Goal: Transaction & Acquisition: Share content

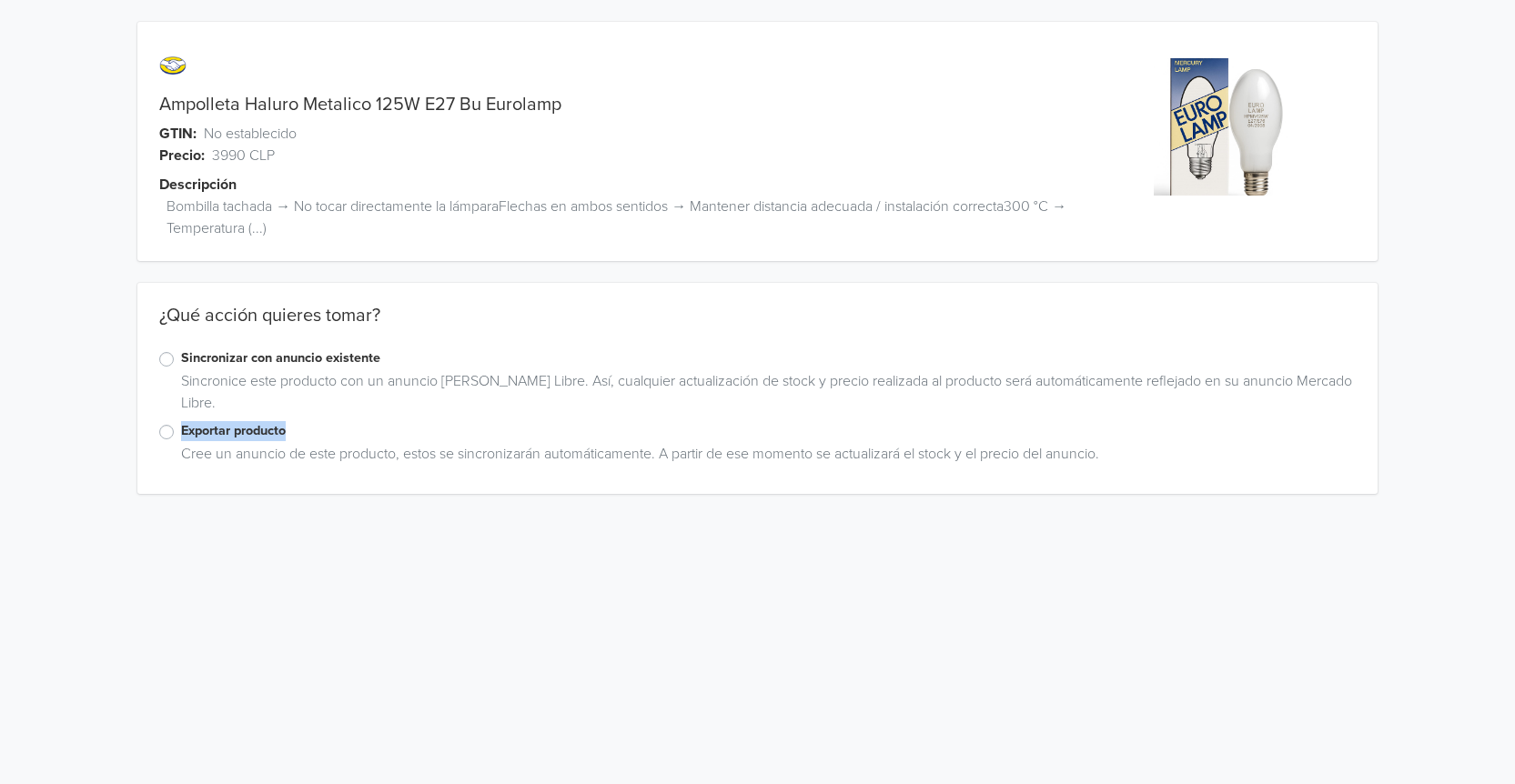
click at [155, 434] on div "Exportar producto Cree un anuncio de este producto, estos se sincronizarán auto…" at bounding box center [757, 447] width 1240 height 51
click at [181, 430] on label "Exportar producto" at bounding box center [769, 431] width 1175 height 20
click at [0, 0] on input "Exportar producto" at bounding box center [0, 0] width 0 height 0
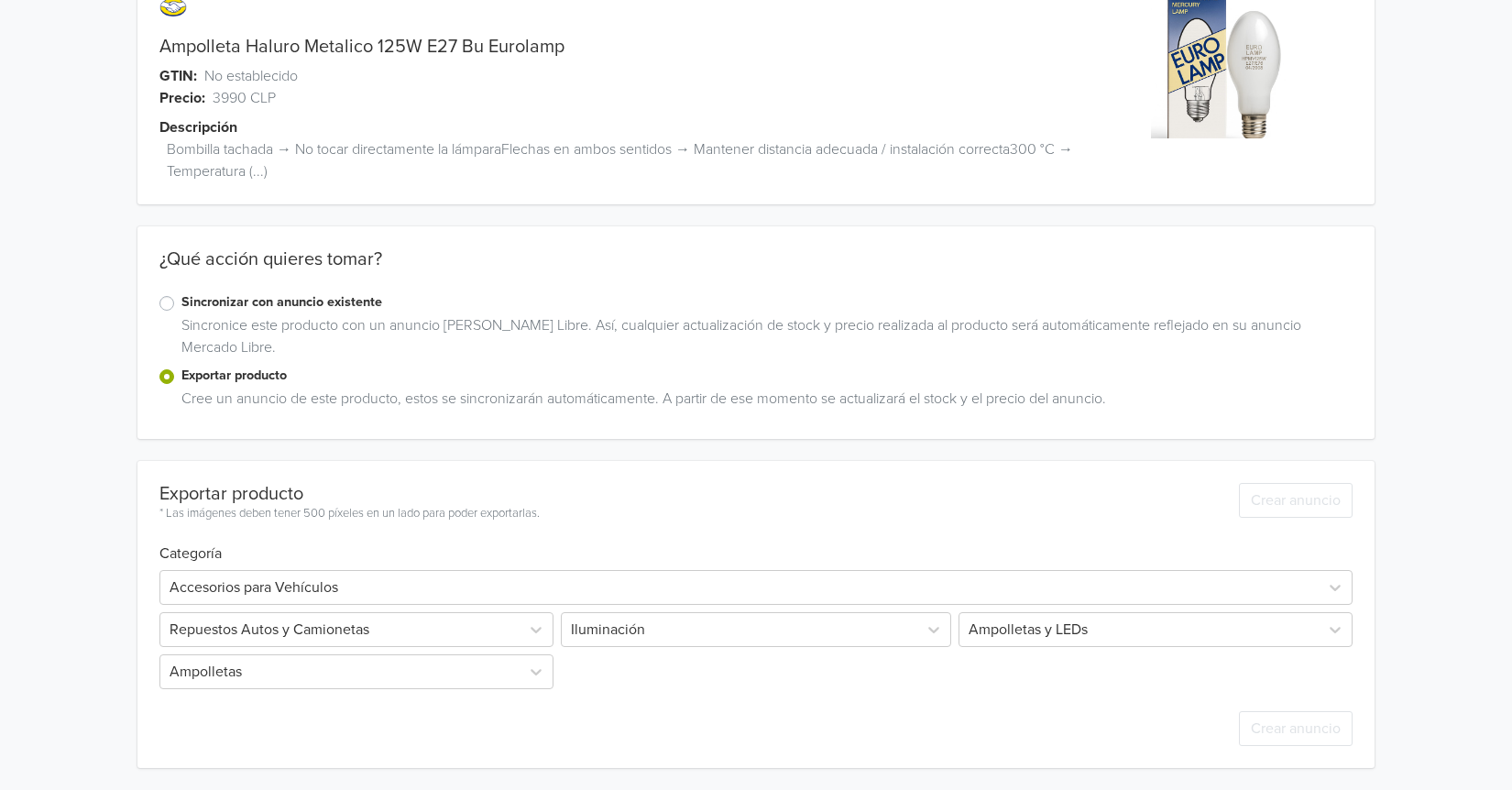
scroll to position [98, 0]
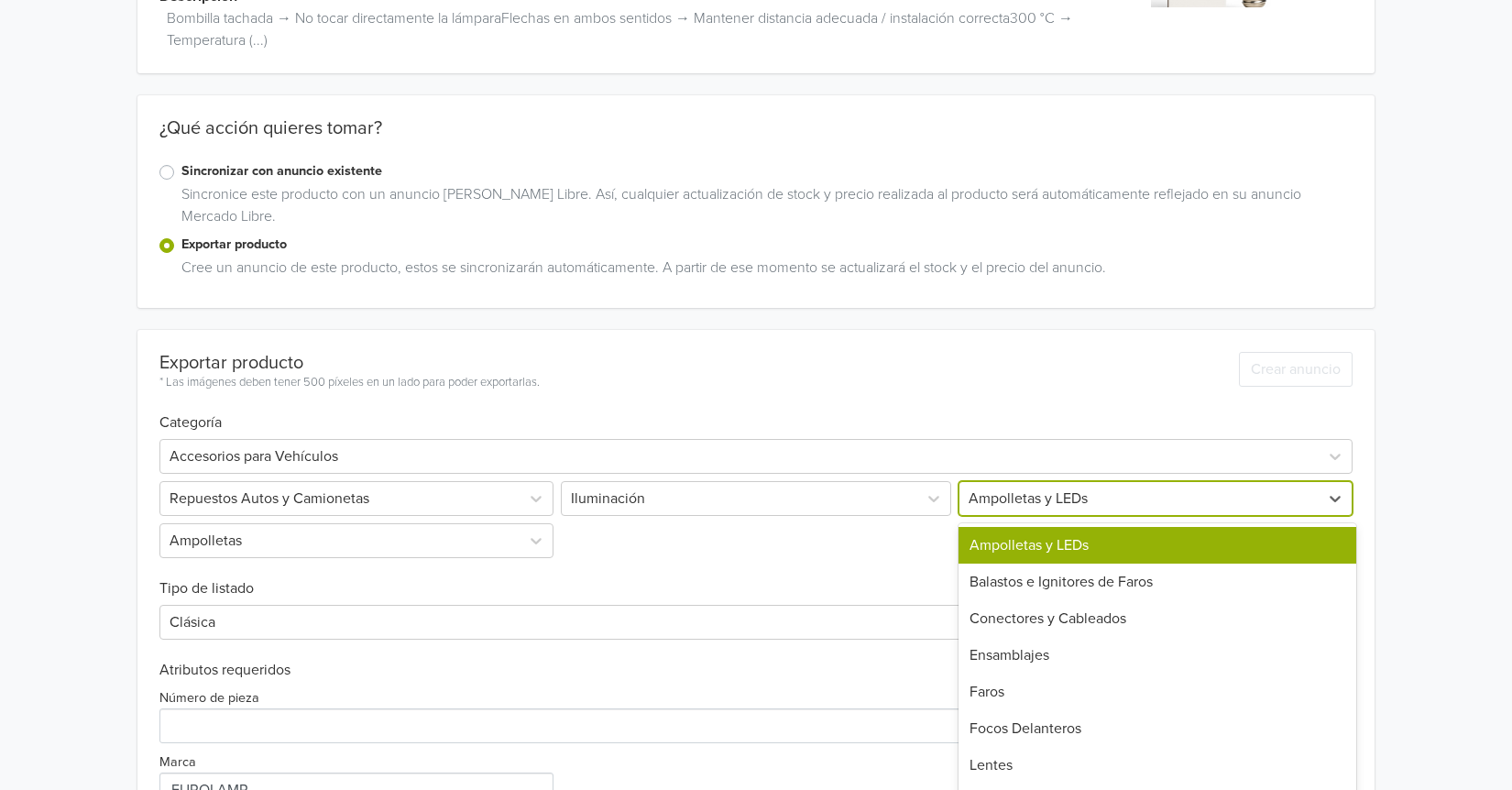
click at [1013, 516] on div "14 results available. Use Up and Down to choose options, press Enter to select …" at bounding box center [1153, 498] width 398 height 34
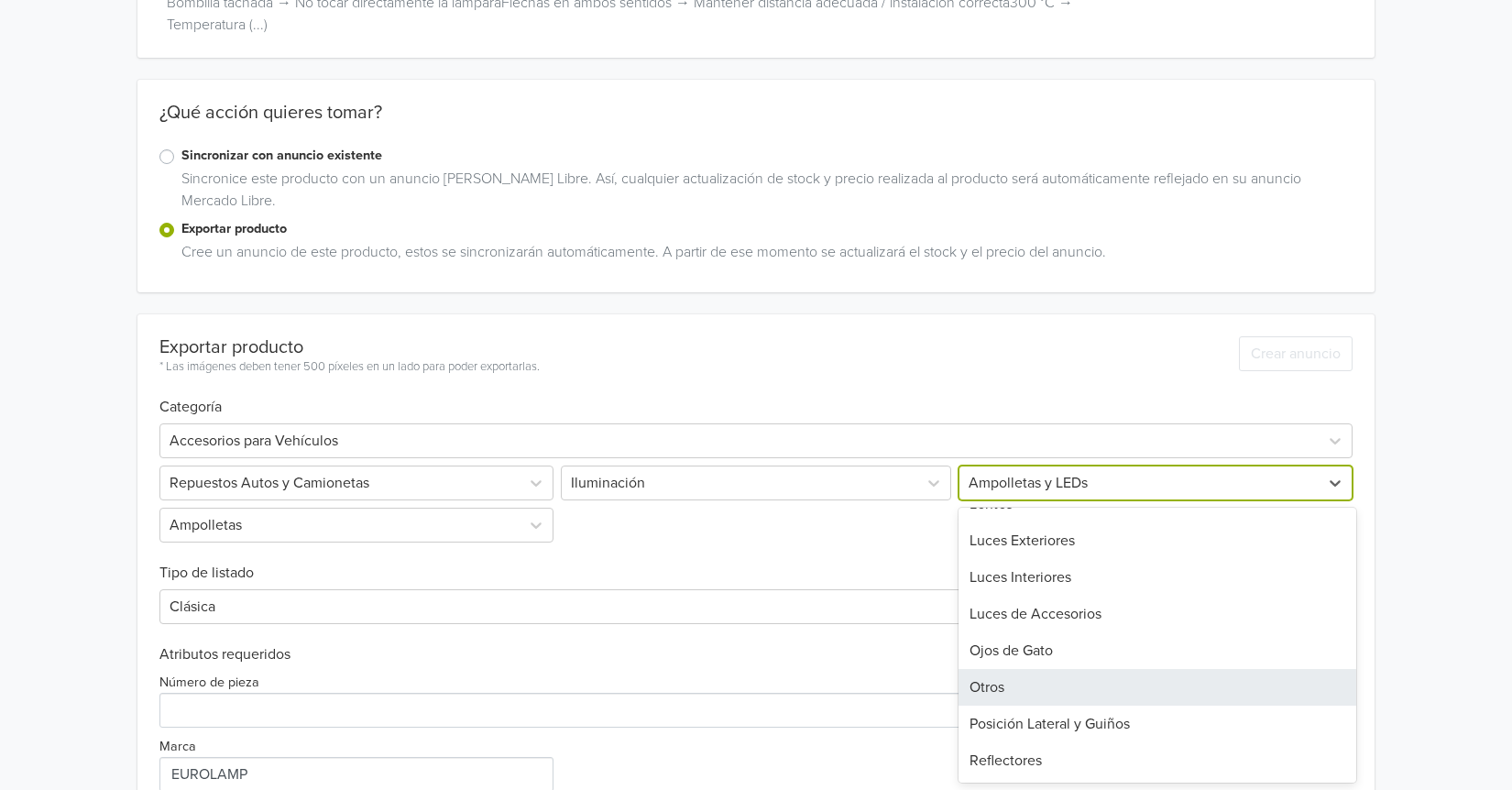
scroll to position [0, 0]
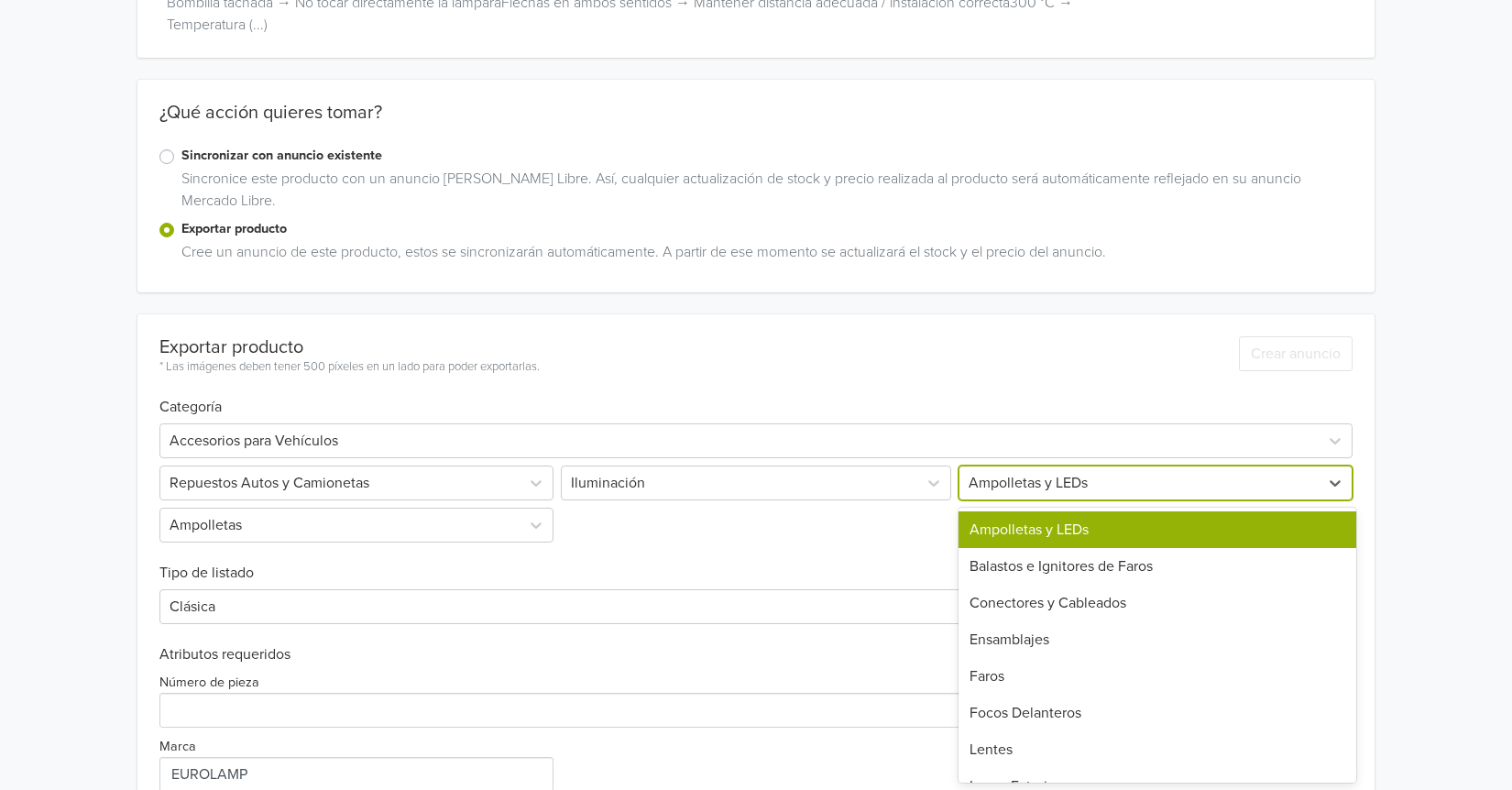
click at [1089, 528] on div "Ampolletas y LEDs" at bounding box center [1156, 529] width 398 height 36
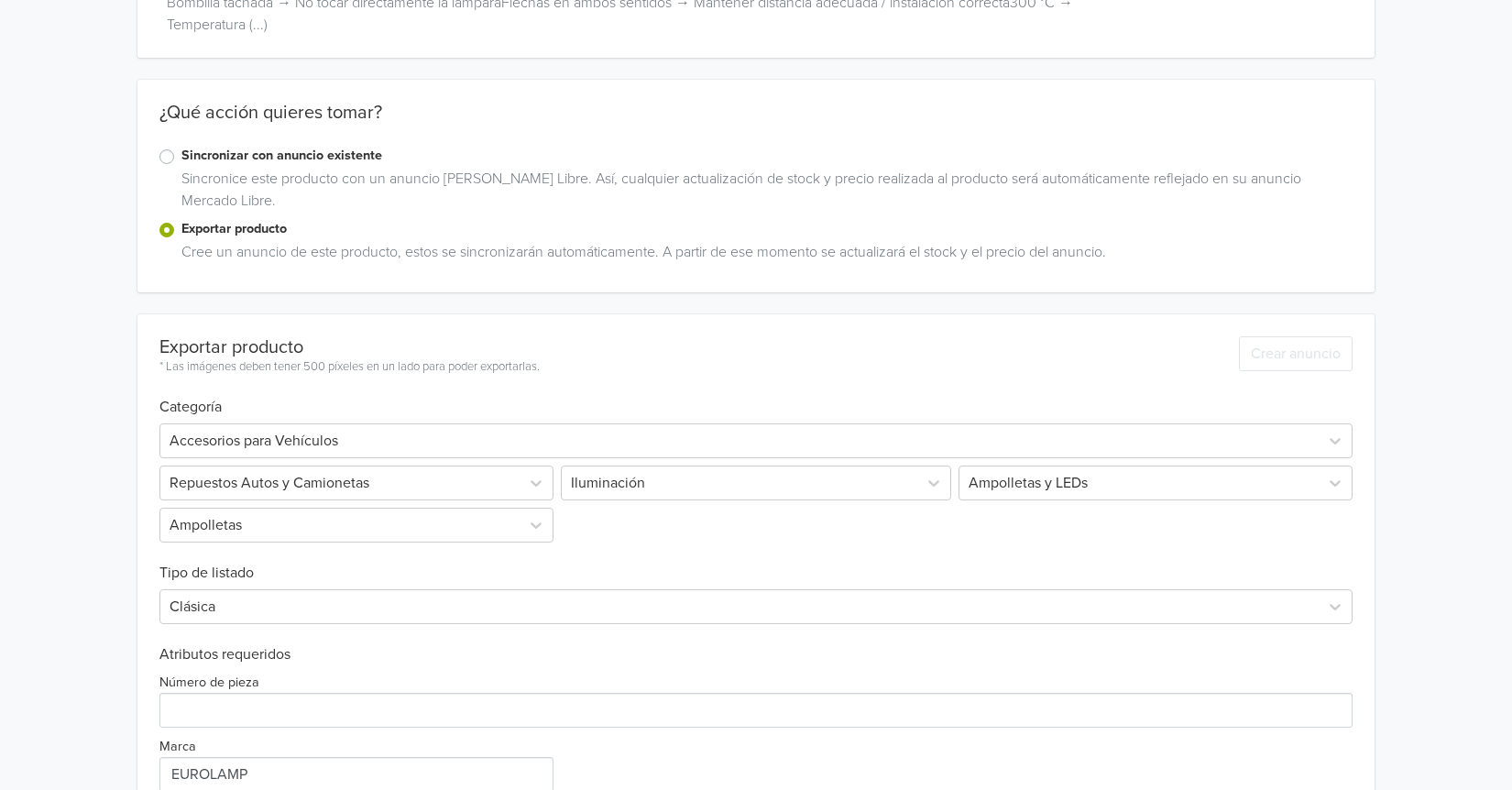
click at [679, 568] on h6 "Tipo de listado" at bounding box center [756, 562] width 1193 height 39
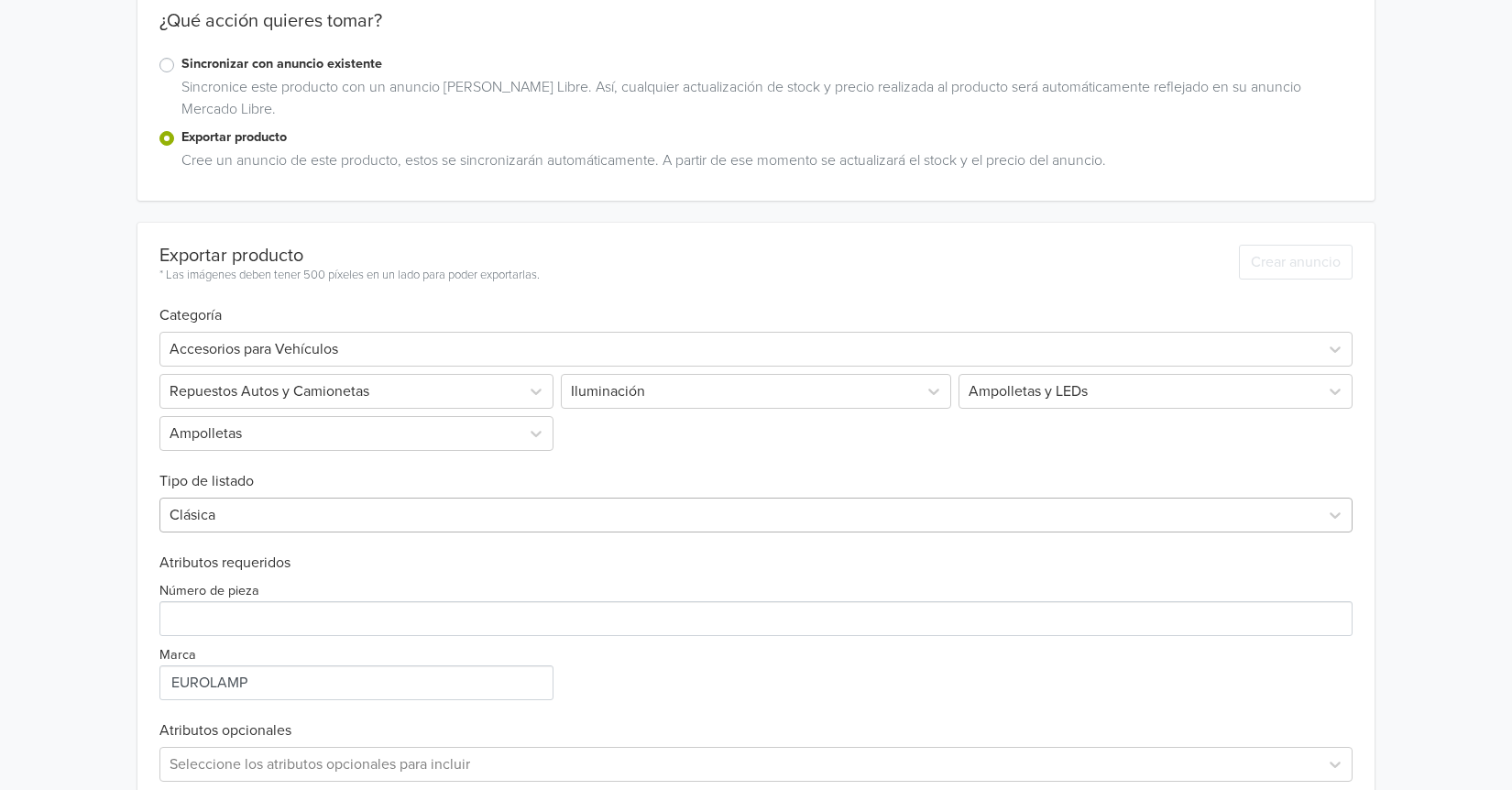
scroll to position [388, 0]
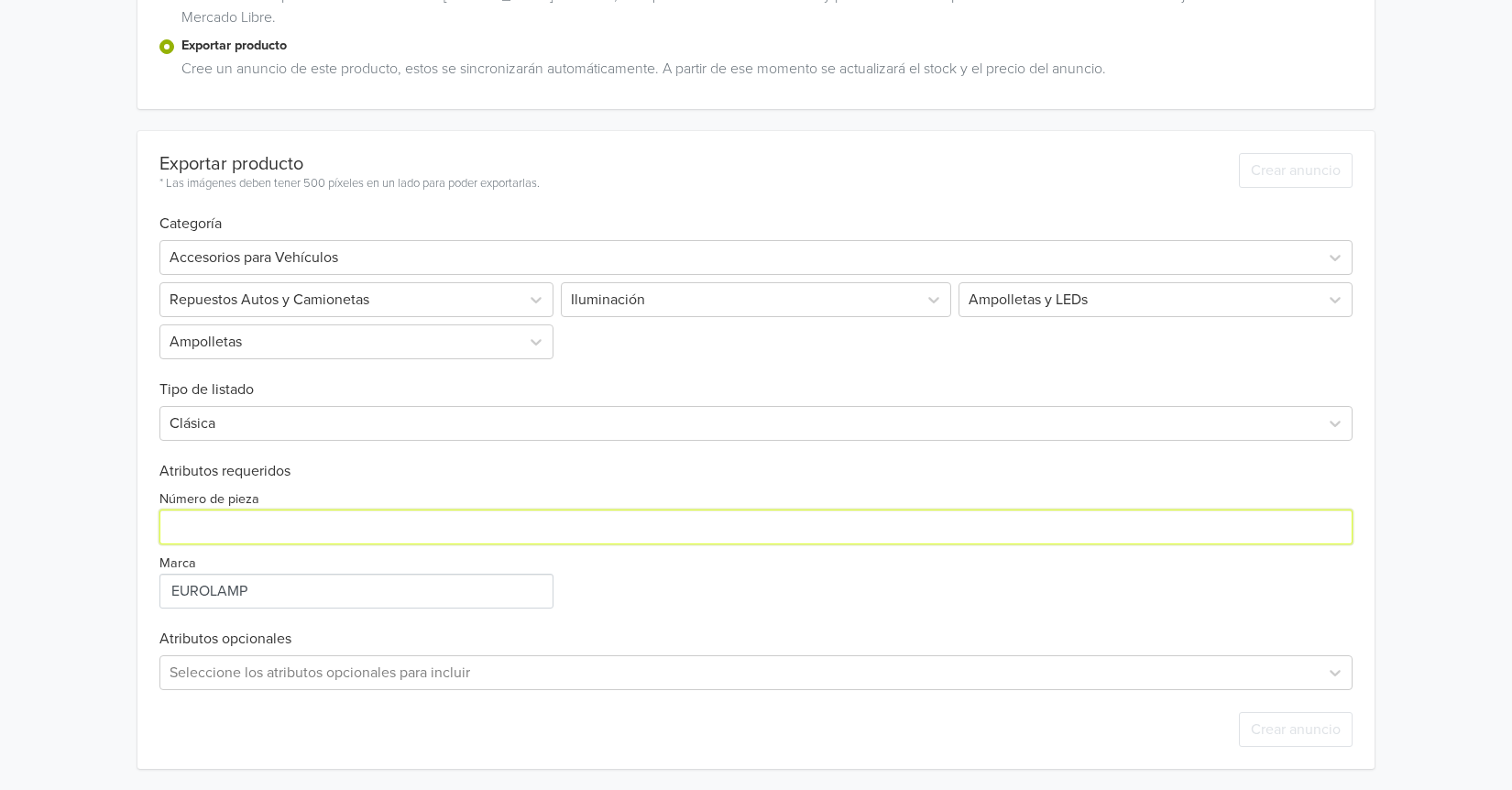
click at [256, 528] on input "Número de pieza" at bounding box center [756, 526] width 1193 height 34
type input "EURO LAMP"
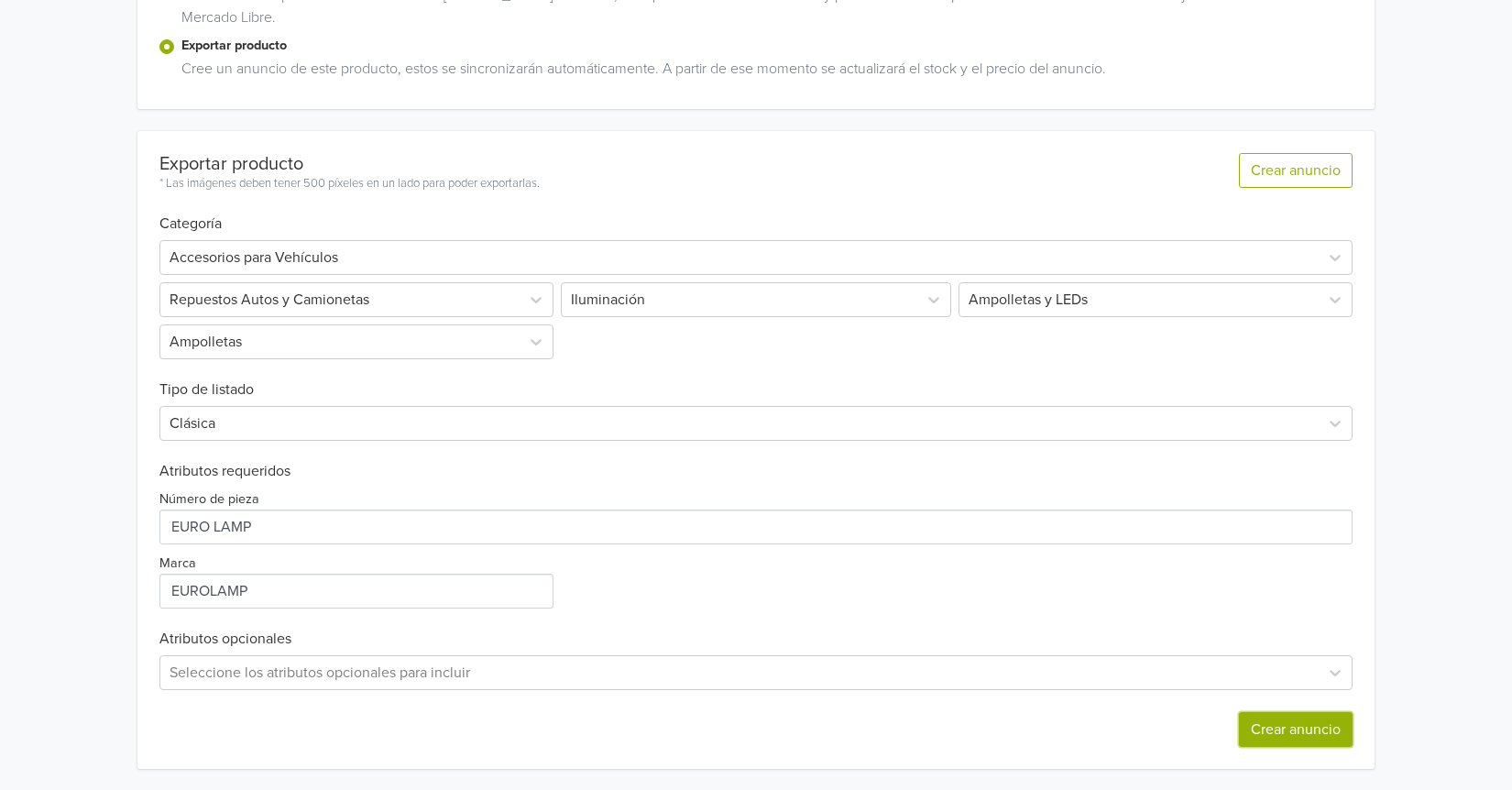
click at [1303, 735] on button "Crear anuncio" at bounding box center [1296, 729] width 114 height 34
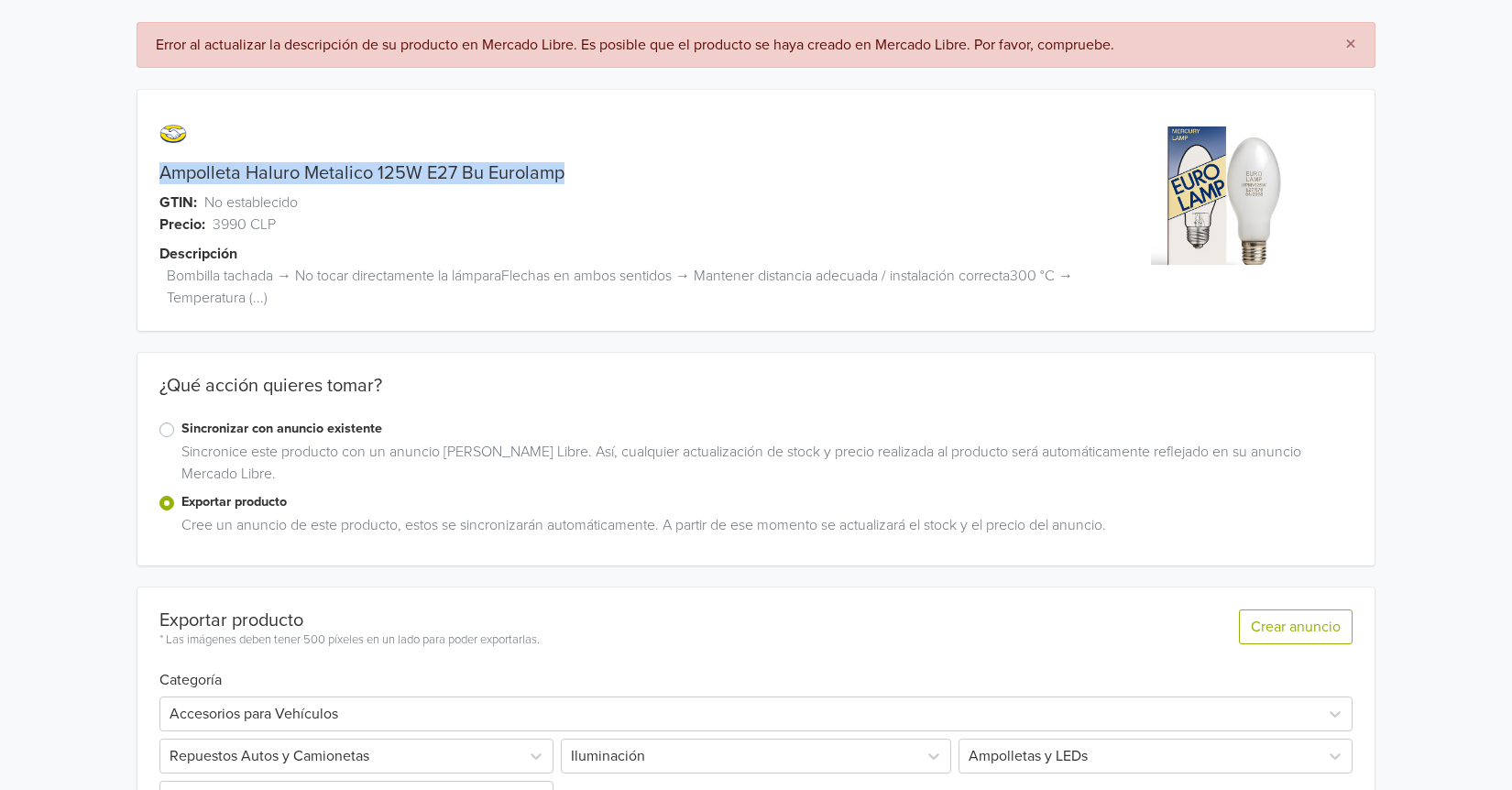
drag, startPoint x: 159, startPoint y: 169, endPoint x: 561, endPoint y: 179, distance: 402.1
click at [561, 179] on link "Ampolleta Haluro Metalico 125W E27 Bu Eurolamp" at bounding box center [362, 173] width 405 height 22
copy link "Ampolleta Haluro Metalico 125W E27 Bu Eurolamp"
